Goal: Navigation & Orientation: Find specific page/section

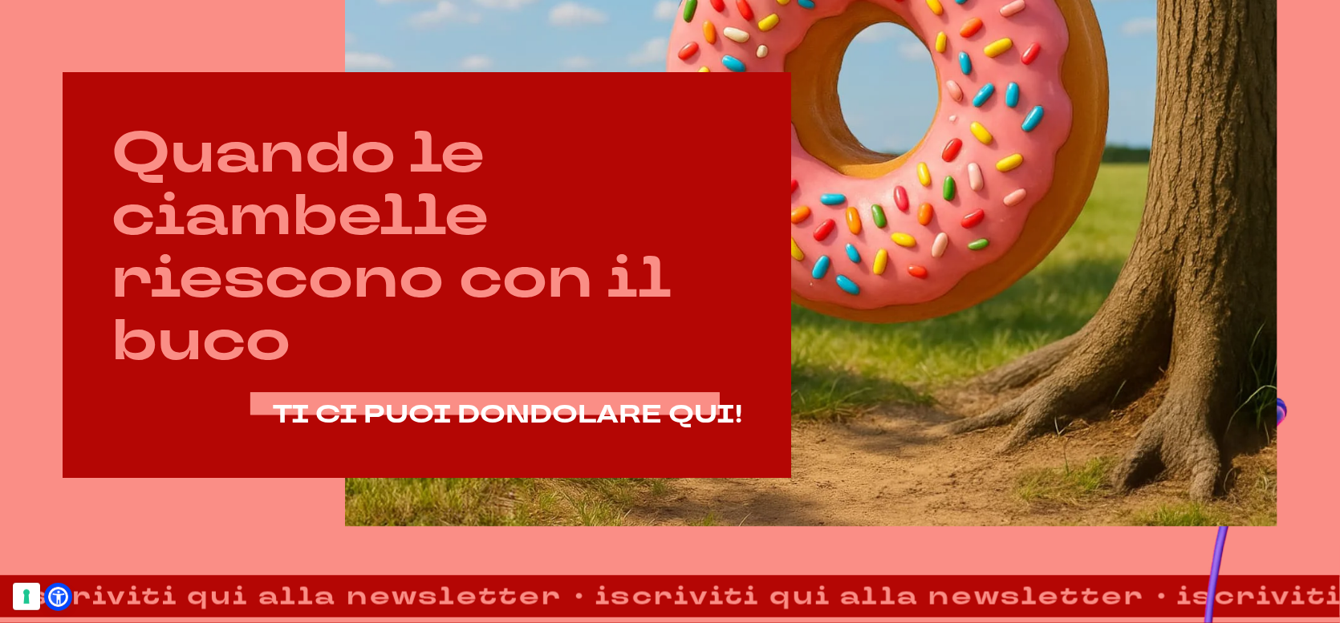
scroll to position [883, 0]
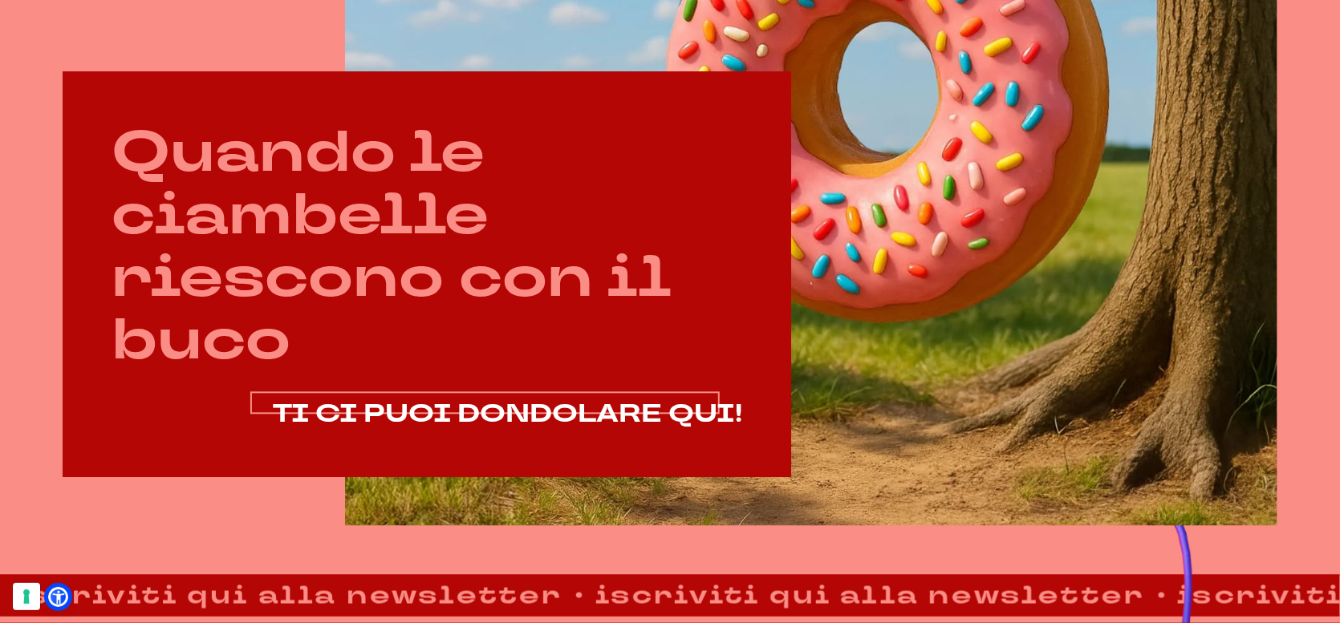
click at [576, 405] on span "TI CI PUOI DONDOLARE QUI!" at bounding box center [507, 414] width 469 height 34
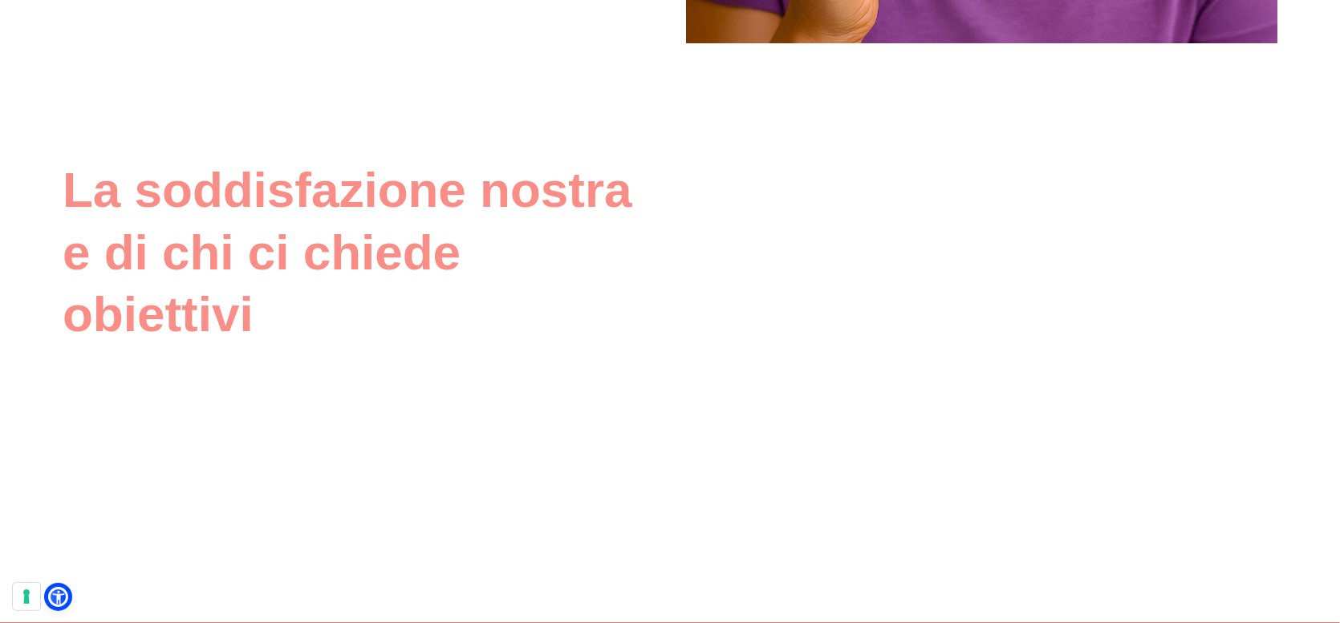
scroll to position [2327, 0]
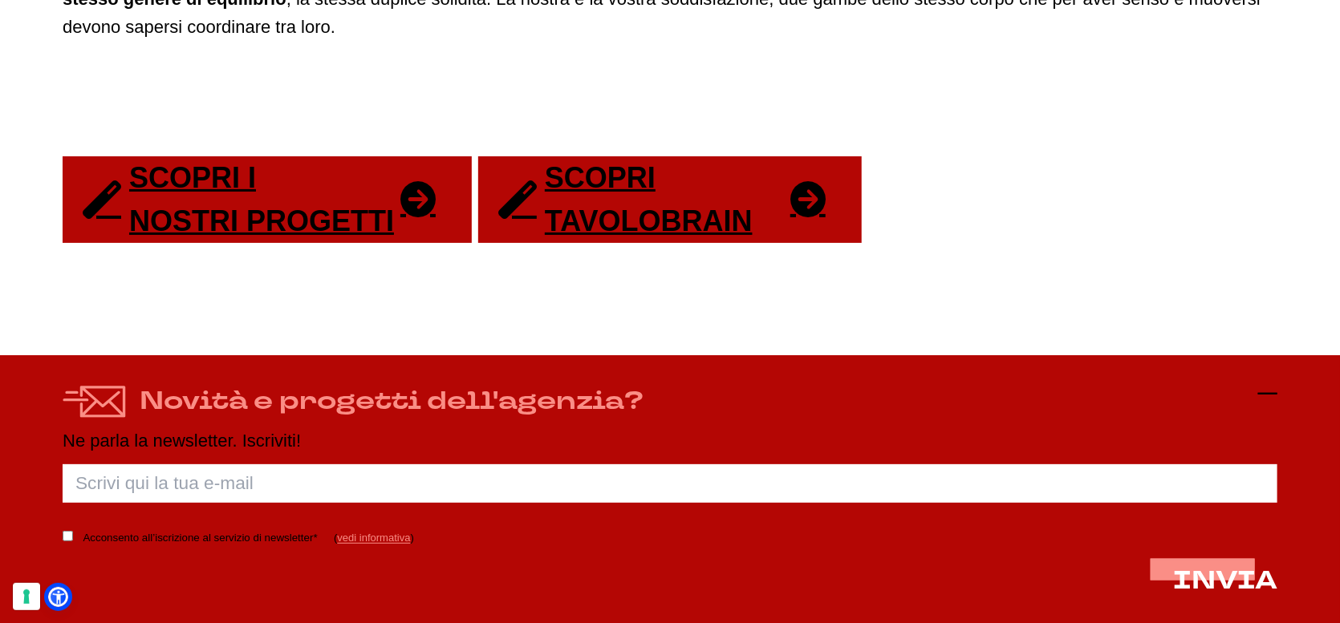
click at [1269, 392] on icon at bounding box center [1267, 393] width 19 height 19
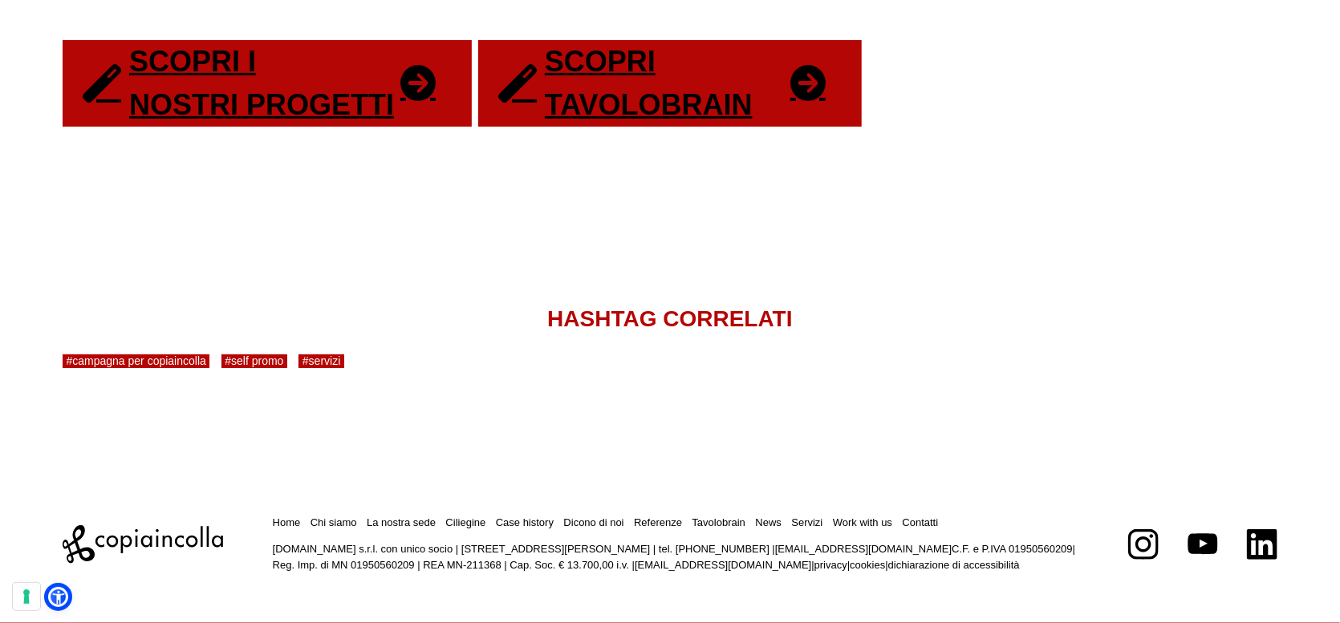
scroll to position [3353, 0]
click at [1160, 549] on ul at bounding box center [1202, 545] width 149 height 30
click at [1139, 546] on icon at bounding box center [1143, 545] width 30 height 30
